Goal: Transaction & Acquisition: Purchase product/service

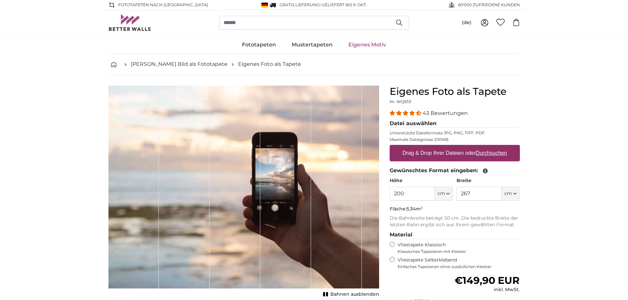
drag, startPoint x: 398, startPoint y: 194, endPoint x: 420, endPoint y: 194, distance: 21.8
click at [420, 194] on input "200" at bounding box center [412, 194] width 45 height 14
type input "250"
drag, startPoint x: 468, startPoint y: 194, endPoint x: 474, endPoint y: 194, distance: 5.6
click at [474, 194] on input "267" at bounding box center [479, 194] width 45 height 14
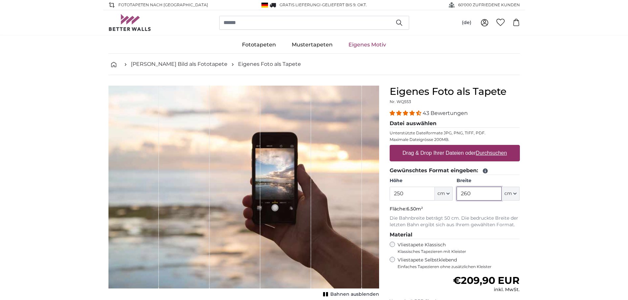
type input "260"
drag, startPoint x: 570, startPoint y: 220, endPoint x: 574, endPoint y: 220, distance: 4.3
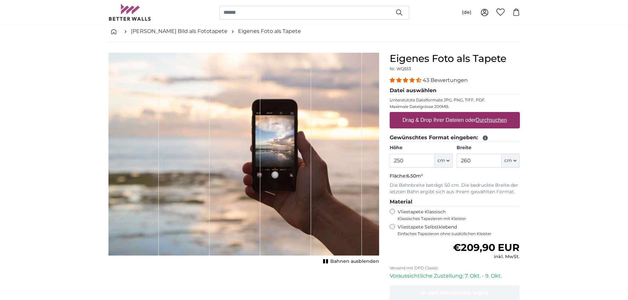
click at [490, 121] on u "Durchsuchen" at bounding box center [491, 120] width 31 height 6
click at [490, 114] on input "Drag & Drop Ihrer Dateien oder Durchsuchen" at bounding box center [455, 113] width 130 height 2
type input "**********"
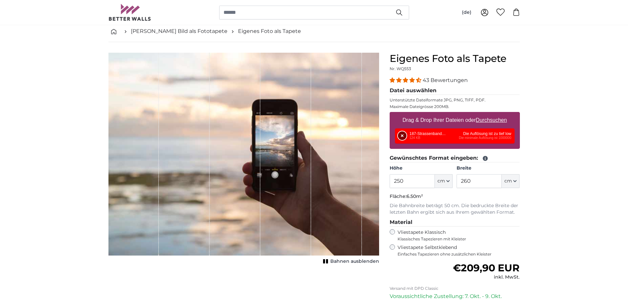
click at [404, 135] on button "Entfernen" at bounding box center [402, 136] width 9 height 9
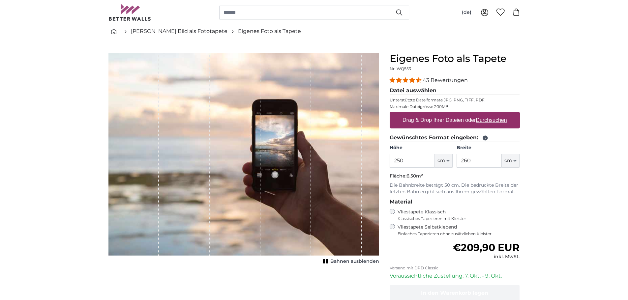
click at [441, 122] on label "Drag & Drop Ihrer Dateien oder Durchsuchen" at bounding box center [455, 120] width 110 height 13
click at [441, 114] on input "Drag & Drop Ihrer Dateien oder Durchsuchen" at bounding box center [455, 113] width 130 height 2
type input "**********"
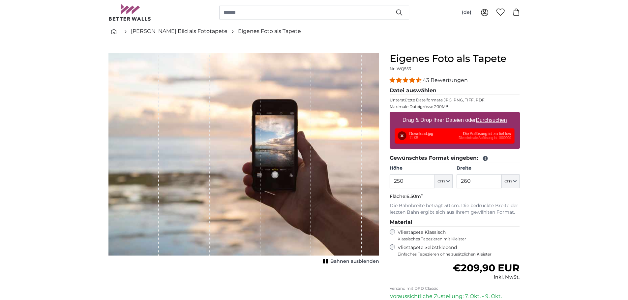
click at [422, 136] on div "Entfernen Nochmal versuchen Entfernen Hochladen Abbrechen Nochmal versuchen Ent…" at bounding box center [455, 136] width 120 height 15
click at [401, 136] on button "Entfernen" at bounding box center [402, 136] width 9 height 9
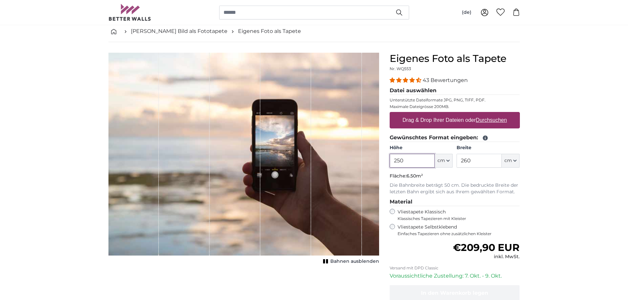
click at [397, 161] on input "250" at bounding box center [412, 161] width 45 height 14
type input "240"
click at [400, 161] on input "240" at bounding box center [412, 161] width 45 height 14
click at [398, 159] on input "200" at bounding box center [412, 161] width 45 height 14
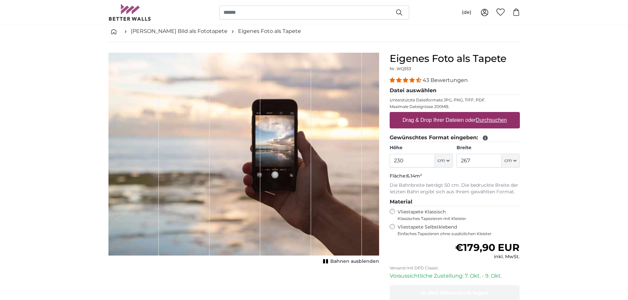
type input "230"
click at [475, 116] on label "Drag & Drop Ihrer Dateien oder Durchsuchen" at bounding box center [455, 120] width 110 height 13
click at [475, 114] on input "Drag & Drop Ihrer Dateien oder Durchsuchen" at bounding box center [455, 113] width 130 height 2
type input "**********"
